Goal: Information Seeking & Learning: Learn about a topic

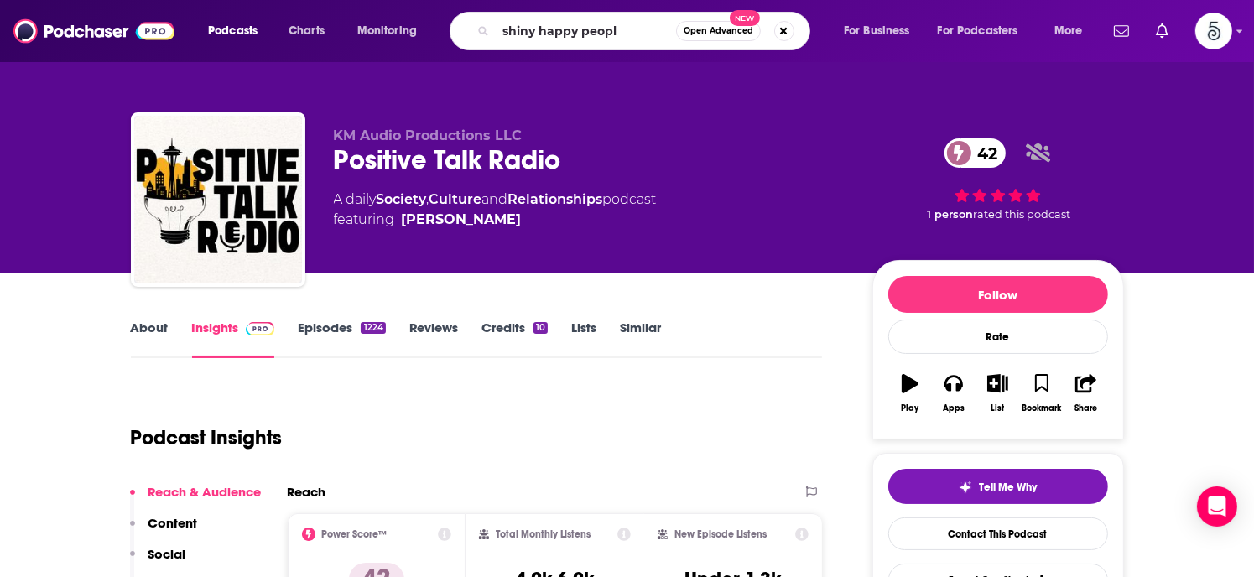
type input "shiny happy people"
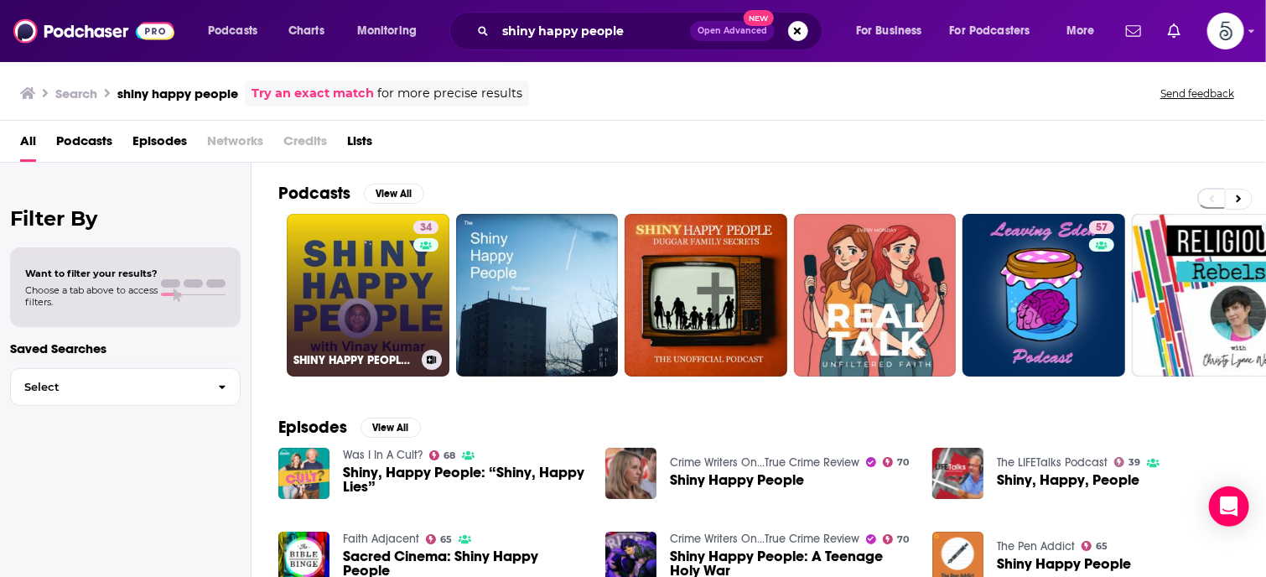
click at [353, 295] on link "34 SHINY HAPPY PEOPLE with [PERSON_NAME]" at bounding box center [368, 295] width 163 height 163
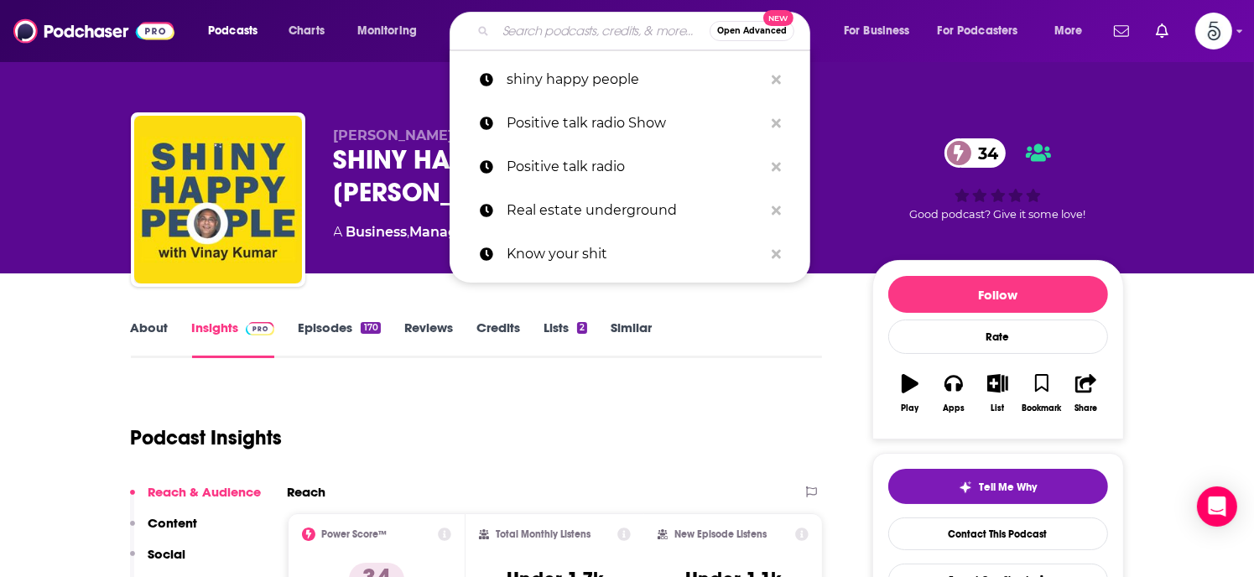
click at [543, 36] on input "Search podcasts, credits, & more..." at bounding box center [603, 31] width 214 height 27
click at [641, 29] on input "Search podcasts, credits, & more..." at bounding box center [603, 31] width 214 height 27
click at [633, 31] on input "Search podcasts, credits, & more..." at bounding box center [603, 31] width 214 height 27
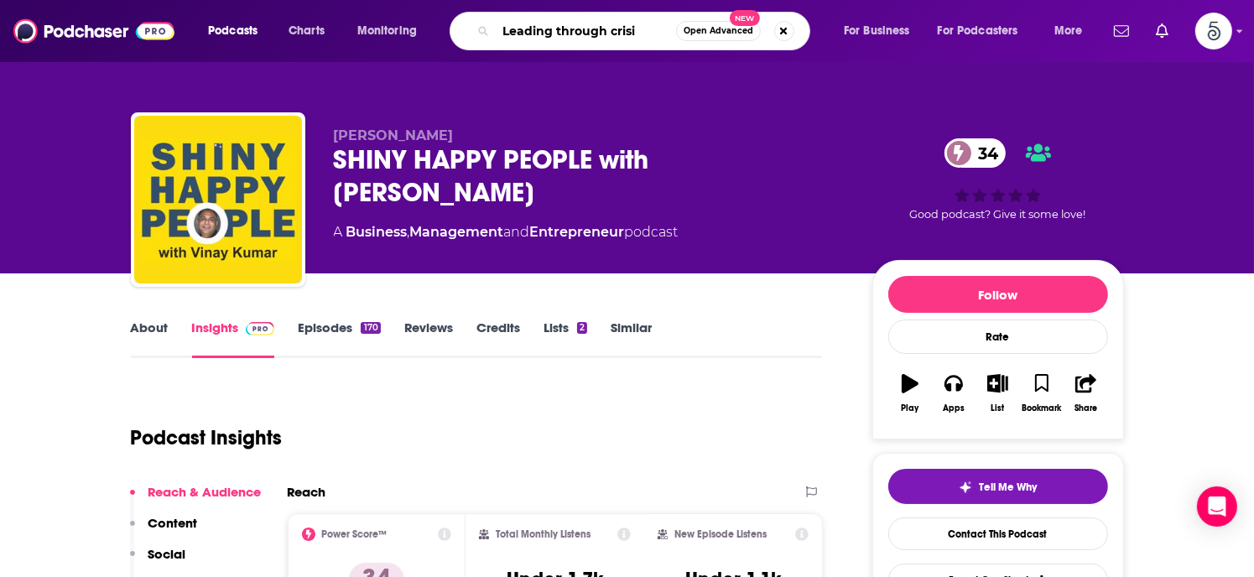
type input "Leading through crisis"
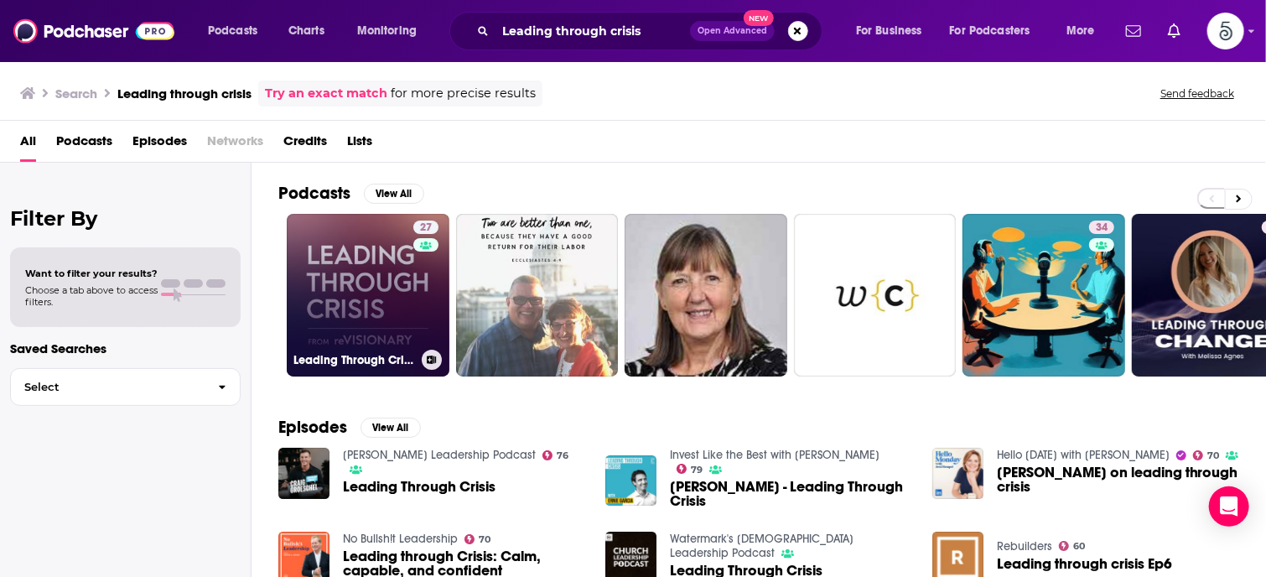
click at [405, 288] on link "27 Leading Through Crisis with [PERSON_NAME]" at bounding box center [368, 295] width 163 height 163
